Goal: Task Accomplishment & Management: Use online tool/utility

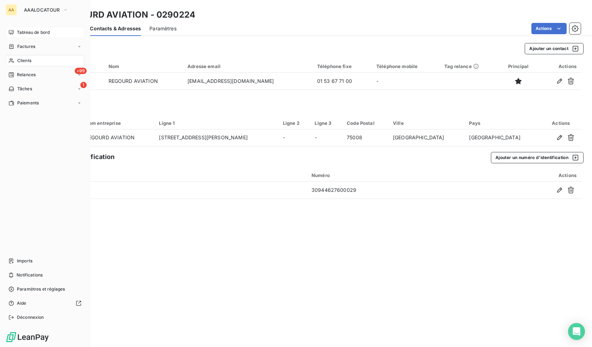
click at [35, 34] on span "Tableau de bord" at bounding box center [33, 32] width 33 height 6
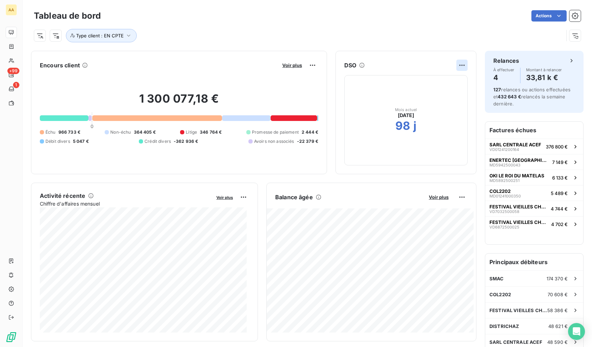
click at [454, 67] on html "AA +99 1 Tableau de bord Actions Type client : EN CPTE Encours client Voir plus…" at bounding box center [296, 173] width 592 height 347
click at [332, 41] on div "Type client : EN CPTE" at bounding box center [299, 35] width 530 height 13
click at [396, 126] on h2 "98" at bounding box center [403, 126] width 15 height 14
click at [404, 106] on div "Mois actuel [DATE] 98 j" at bounding box center [405, 120] width 123 height 90
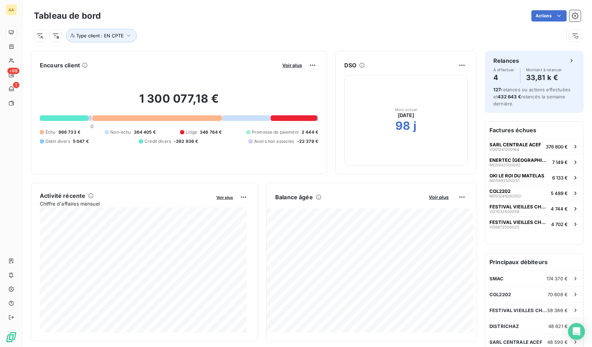
click at [404, 106] on div "Mois actuel [DATE] 98 j" at bounding box center [405, 120] width 123 height 90
click at [396, 125] on h2 "98" at bounding box center [403, 126] width 15 height 14
click at [572, 38] on icon "button" at bounding box center [575, 35] width 7 height 7
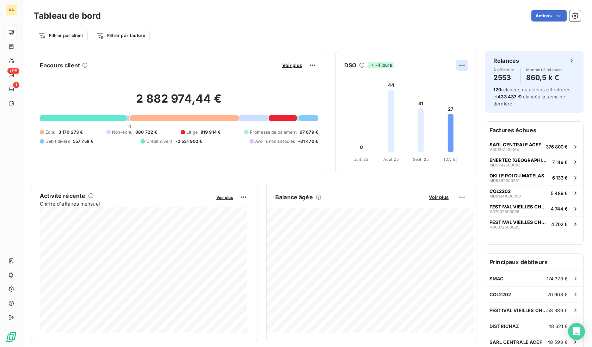
click at [455, 63] on html "AA +99 1 Tableau de bord Actions Filtrer par client Filtrer par facture Encours…" at bounding box center [296, 173] width 592 height 347
click at [419, 63] on html "AA +99 1 Tableau de bord Actions Filtrer par client Filtrer par facture Encours…" at bounding box center [296, 173] width 592 height 347
click at [337, 63] on div "DSO -4 jours" at bounding box center [406, 65] width 140 height 11
click at [359, 63] on icon at bounding box center [362, 65] width 6 height 6
click at [359, 65] on icon at bounding box center [362, 65] width 6 height 6
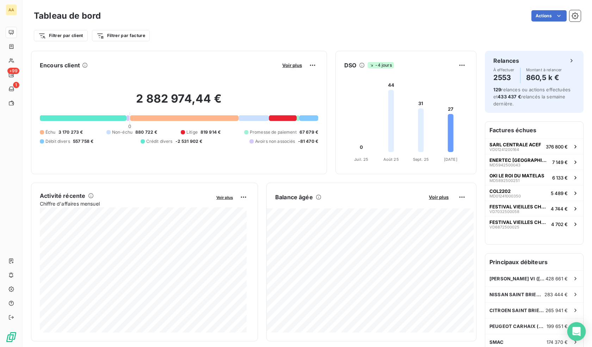
click at [576, 334] on icon "Open Intercom Messenger" at bounding box center [576, 331] width 9 height 9
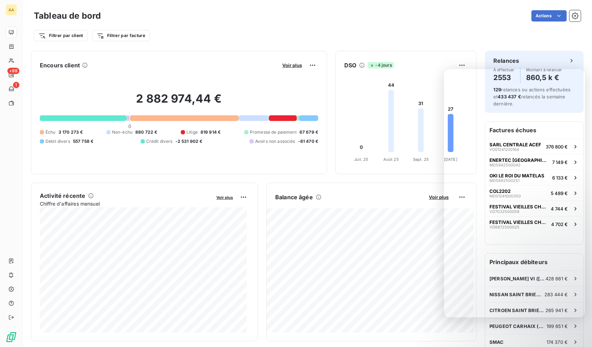
click at [413, 36] on div "Filtrer par client Filtrer par facture" at bounding box center [307, 35] width 547 height 13
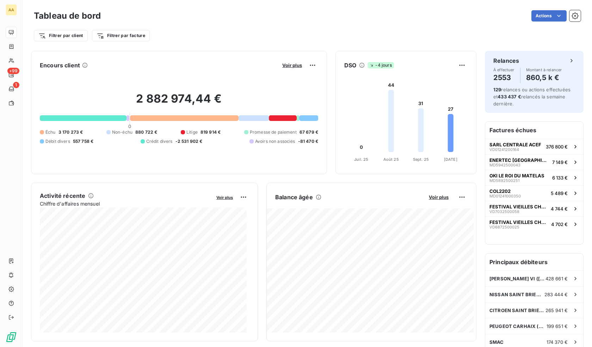
click at [68, 33] on html "AA +99 1 Tableau de bord Actions Filtrer par client Filtrer par facture Encours…" at bounding box center [296, 173] width 592 height 347
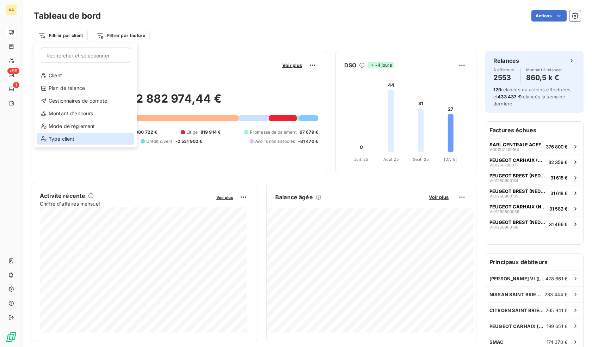
click at [69, 139] on div "Type client" at bounding box center [86, 138] width 98 height 11
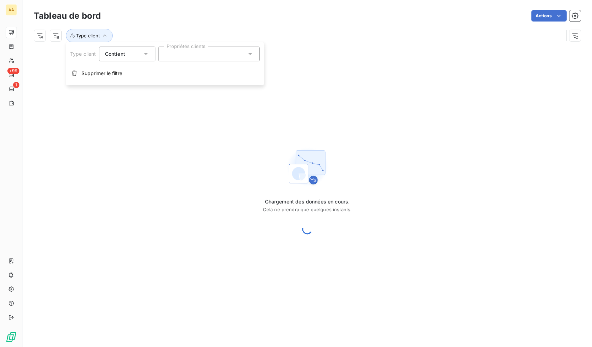
click at [193, 50] on div at bounding box center [209, 54] width 102 height 15
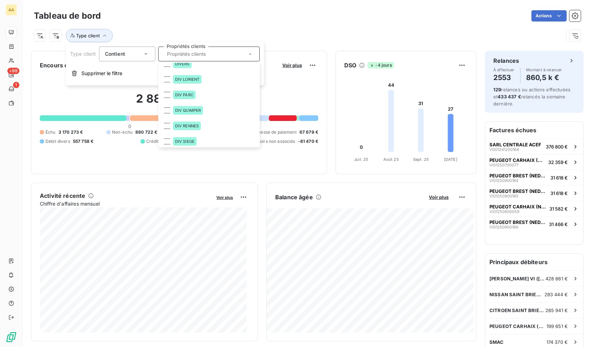
scroll to position [176, 0]
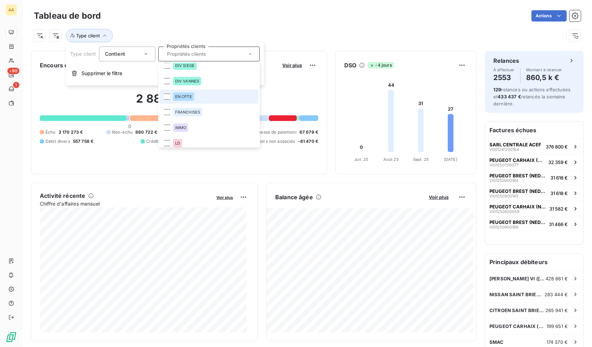
click at [204, 96] on li "EN CPTE" at bounding box center [209, 97] width 99 height 14
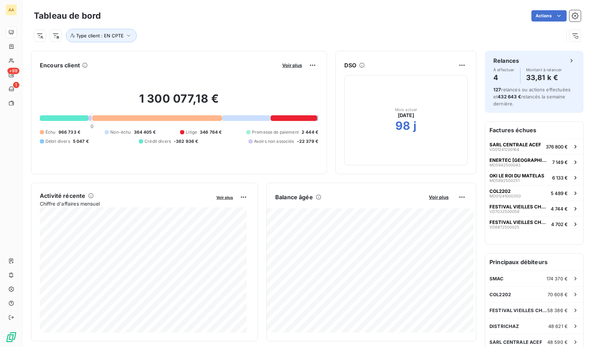
click at [273, 6] on div "Tableau de bord Actions Type client : EN CPTE" at bounding box center [308, 23] width 570 height 47
